Goal: Information Seeking & Learning: Learn about a topic

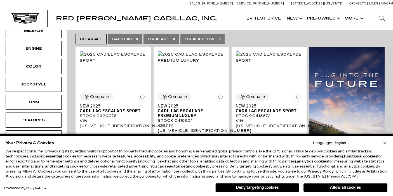
scroll to position [136, 0]
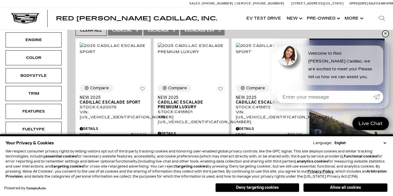
click at [386, 32] on link "✕" at bounding box center [385, 33] width 7 height 7
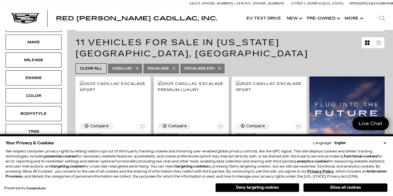
scroll to position [97, 0]
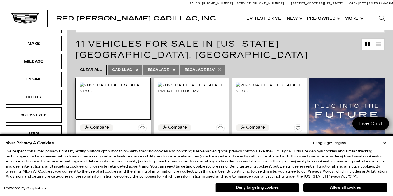
click at [120, 90] on img at bounding box center [113, 88] width 67 height 12
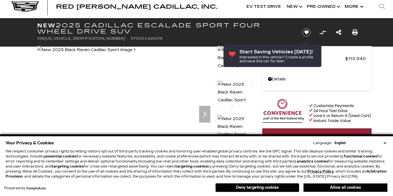
scroll to position [57, 0]
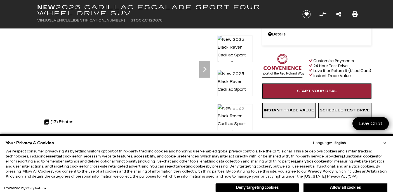
click at [385, 139] on div "Your Privacy & Cookies Language: English Spanish / Español English / United Kin…" at bounding box center [197, 143] width 382 height 8
click at [384, 142] on select "English Spanish / Español English / United Kingdom Korean / 한국어 Vietnamese / Ti…" at bounding box center [360, 143] width 54 height 5
click at [331, 189] on button "Allow all cookies" at bounding box center [345, 188] width 84 height 8
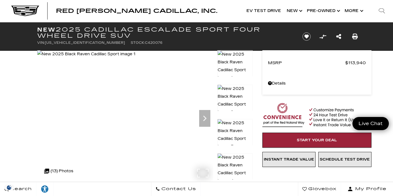
scroll to position [0, 0]
click at [202, 110] on div "Next" at bounding box center [204, 118] width 11 height 17
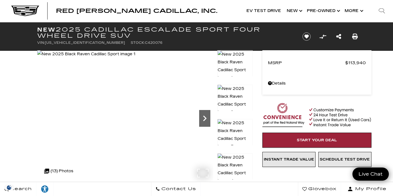
click at [209, 121] on icon "Next" at bounding box center [204, 118] width 11 height 11
click at [203, 117] on icon "Next" at bounding box center [204, 119] width 3 height 6
click at [204, 113] on icon "Next" at bounding box center [204, 118] width 11 height 11
click at [205, 117] on icon "Next" at bounding box center [204, 118] width 11 height 11
click at [205, 117] on icon "Next" at bounding box center [204, 119] width 3 height 6
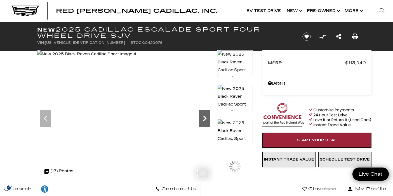
click at [206, 117] on icon "Next" at bounding box center [204, 118] width 11 height 11
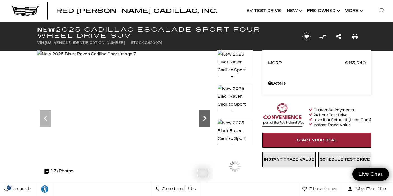
click at [206, 117] on icon "Next" at bounding box center [204, 118] width 11 height 11
click at [204, 117] on icon "Next" at bounding box center [204, 119] width 3 height 6
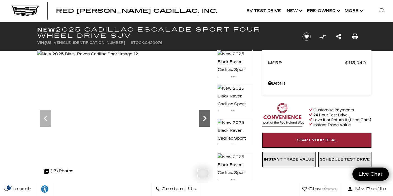
click at [204, 117] on icon "Next" at bounding box center [204, 119] width 3 height 6
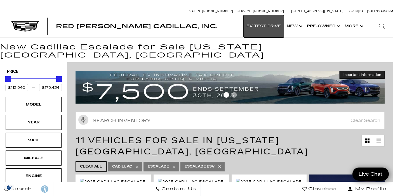
click at [268, 22] on link "EV Test Drive" at bounding box center [263, 26] width 40 height 22
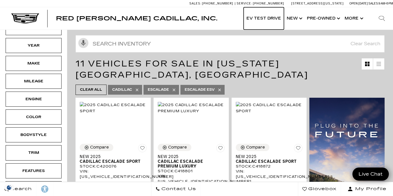
scroll to position [115, 0]
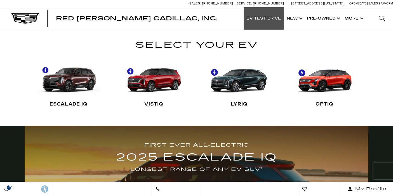
scroll to position [5, 0]
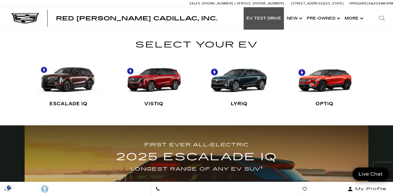
click at [60, 84] on link "ESCALADE IQ" at bounding box center [68, 84] width 63 height 56
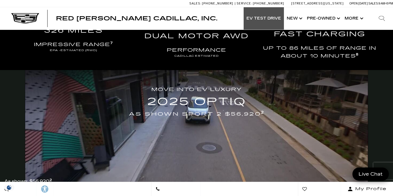
scroll to position [885, 0]
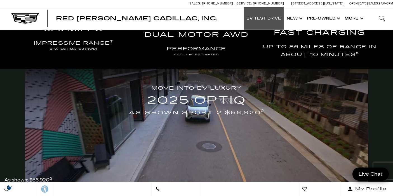
click at [386, 17] on div at bounding box center [381, 18] width 22 height 22
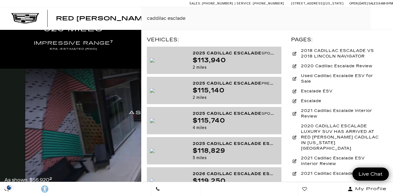
type input "caddilac esclade"
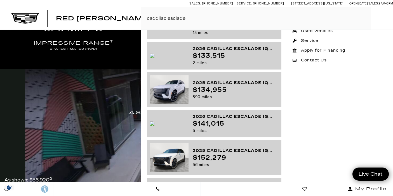
scroll to position [326, 0]
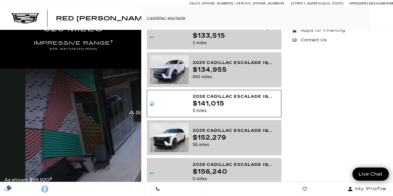
click at [230, 107] on div "$141,015" at bounding box center [233, 103] width 81 height 7
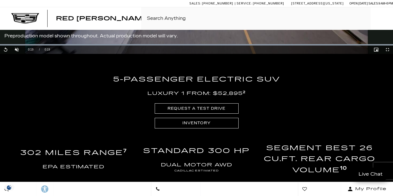
scroll to position [1037, 0]
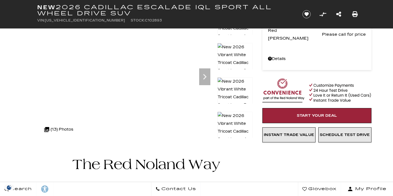
scroll to position [49, 0]
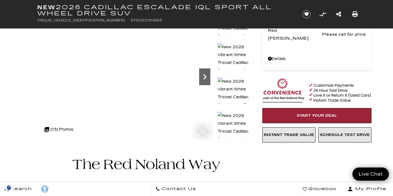
click at [202, 75] on icon "Next" at bounding box center [204, 76] width 11 height 11
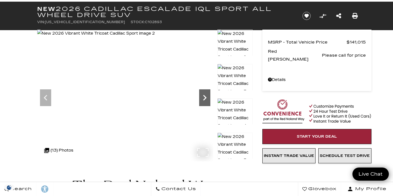
scroll to position [22, 0]
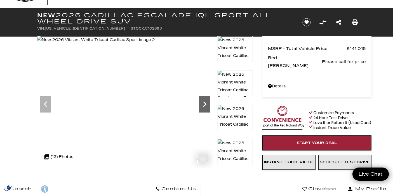
click at [202, 98] on div "Next" at bounding box center [204, 104] width 11 height 17
click at [202, 103] on icon "Next" at bounding box center [204, 104] width 11 height 11
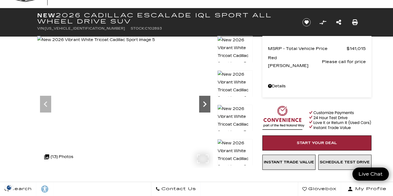
click at [207, 102] on icon "Next" at bounding box center [204, 104] width 11 height 11
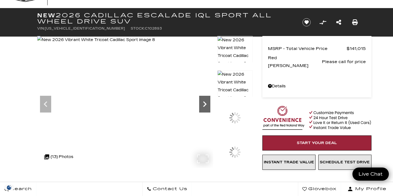
click at [207, 102] on icon "Next" at bounding box center [204, 104] width 11 height 11
click at [204, 103] on icon "Next" at bounding box center [204, 104] width 3 height 6
click at [203, 102] on icon "Next" at bounding box center [204, 104] width 3 height 6
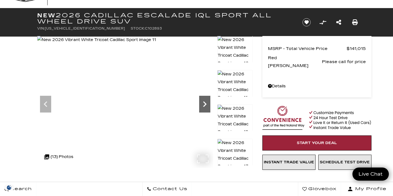
click at [205, 102] on icon "Next" at bounding box center [204, 104] width 11 height 11
click at [204, 102] on icon "Next" at bounding box center [204, 104] width 11 height 11
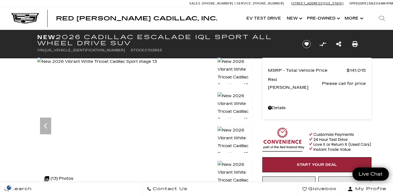
scroll to position [0, 0]
